Goal: Find specific page/section: Find specific page/section

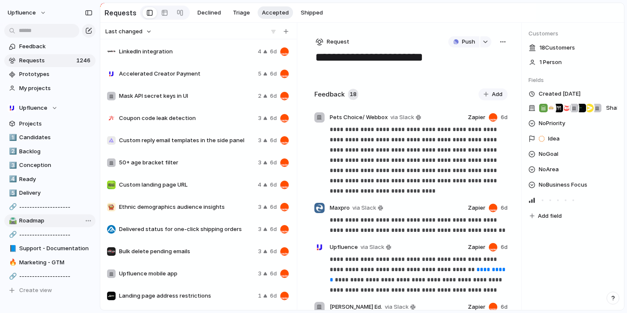
click at [47, 223] on span "Roadmap" at bounding box center [55, 220] width 73 height 9
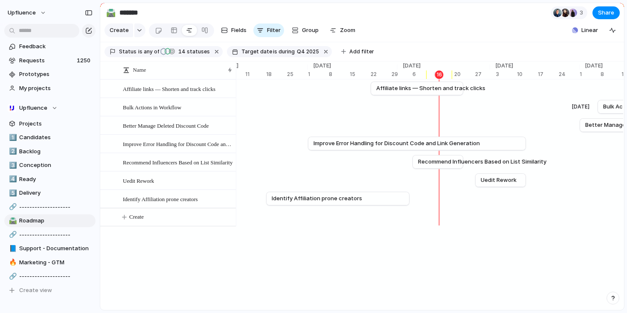
scroll to position [0, 3122]
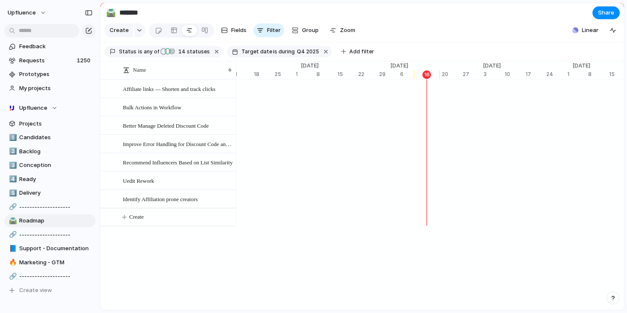
scroll to position [0, 3125]
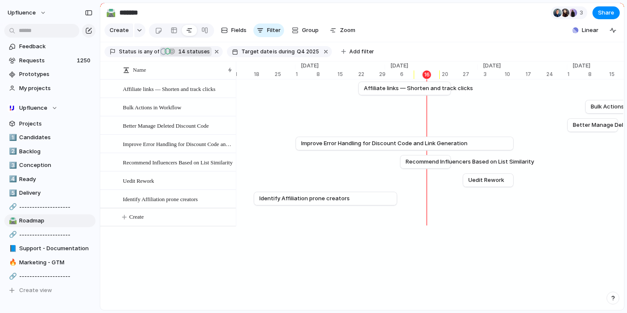
click at [172, 49] on div "button" at bounding box center [172, 51] width 6 height 8
click at [147, 50] on div "Idea Planned On track At risk Off track Paused Canceled Done" at bounding box center [313, 156] width 627 height 313
click at [163, 52] on div "button" at bounding box center [164, 51] width 6 height 8
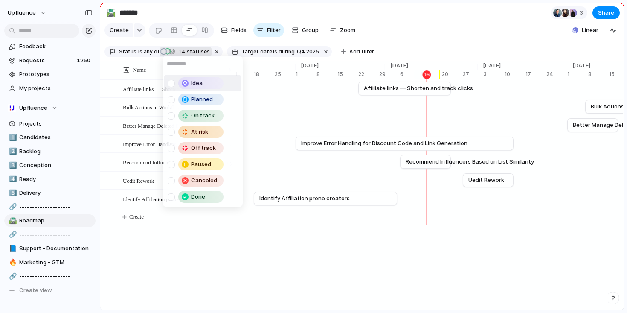
click at [146, 50] on div "Idea Planned On track At risk Off track Paused Canceled Done" at bounding box center [313, 156] width 627 height 313
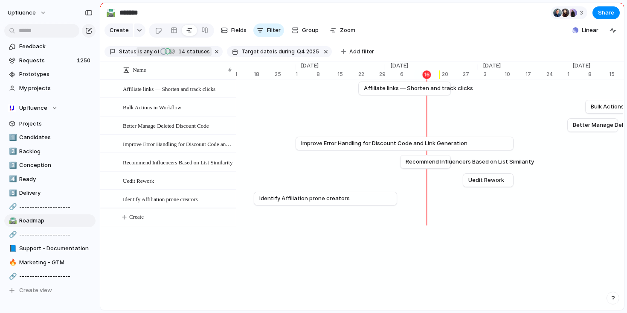
click at [139, 50] on span "is" at bounding box center [140, 52] width 4 height 8
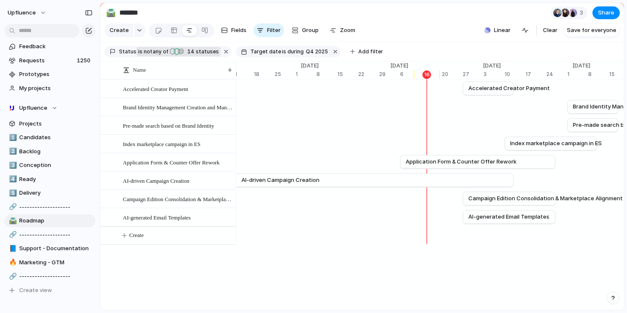
click at [154, 52] on span "any of" at bounding box center [160, 52] width 17 height 8
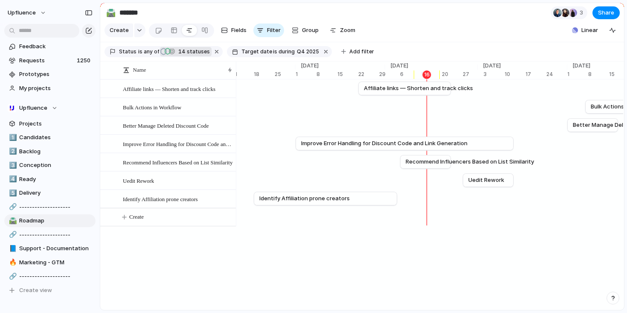
click at [182, 51] on span "14" at bounding box center [181, 51] width 11 height 6
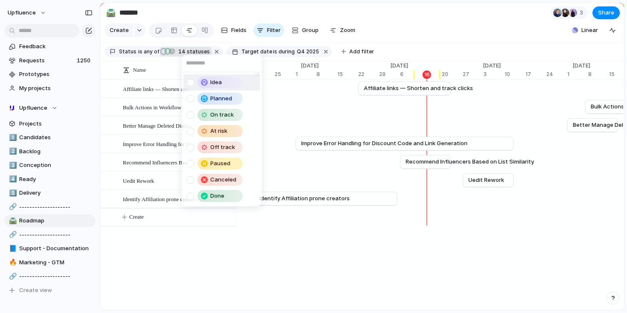
click at [182, 51] on div "Idea Planned On track At risk Off track Paused Canceled Done" at bounding box center [313, 156] width 627 height 313
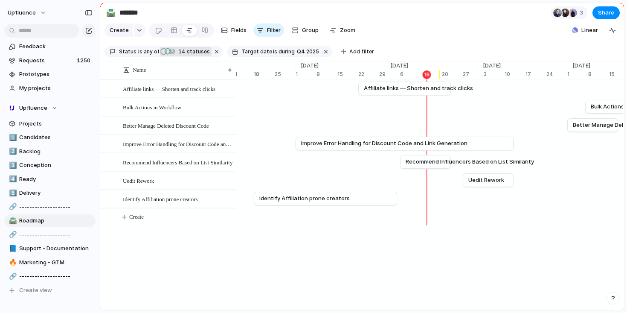
click at [166, 51] on div "button" at bounding box center [168, 51] width 6 height 8
click at [289, 117] on div "Idea Planned On track At risk Off track Paused Canceled Done" at bounding box center [313, 156] width 627 height 313
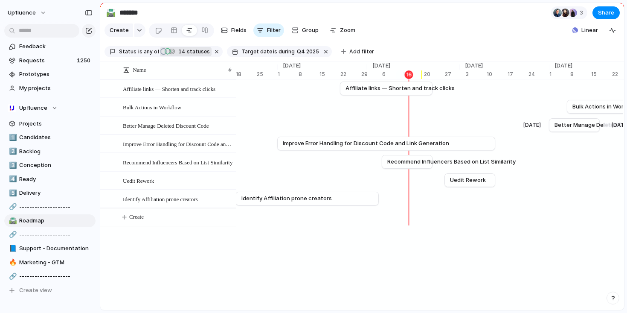
scroll to position [0, 3145]
